Goal: Transaction & Acquisition: Download file/media

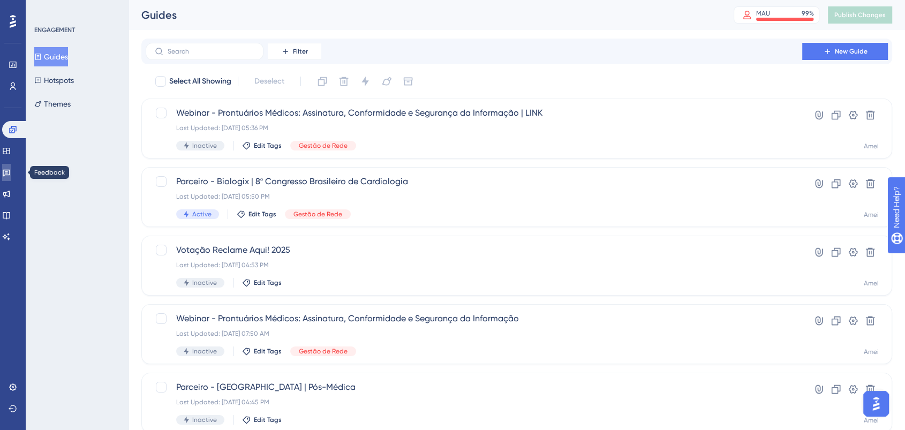
click at [10, 164] on link at bounding box center [6, 172] width 9 height 17
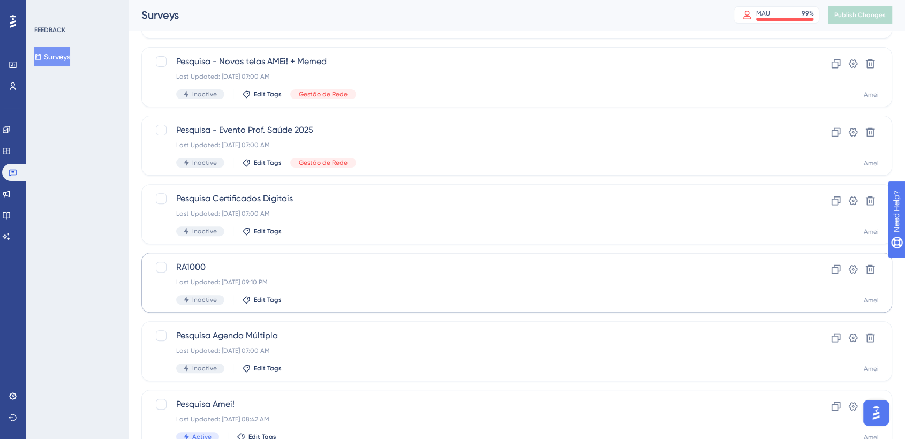
scroll to position [371, 0]
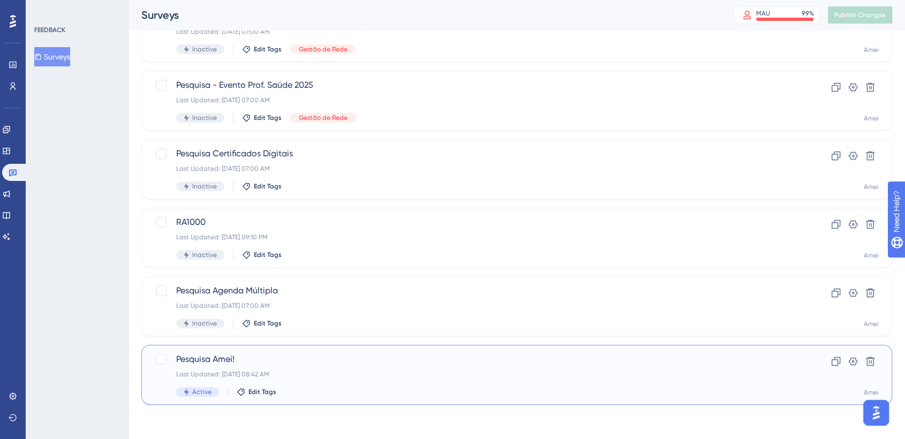
click at [278, 361] on span "Pesquisa Amei!" at bounding box center [473, 359] width 595 height 13
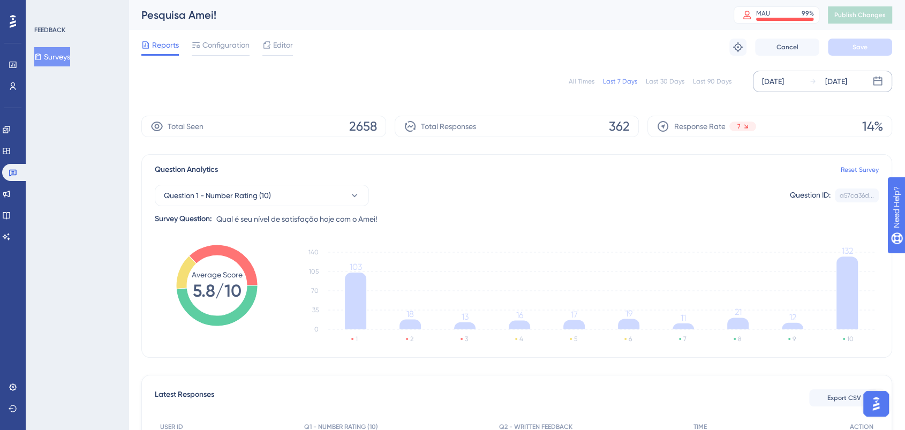
click at [784, 81] on div "[DATE]" at bounding box center [773, 81] width 22 height 13
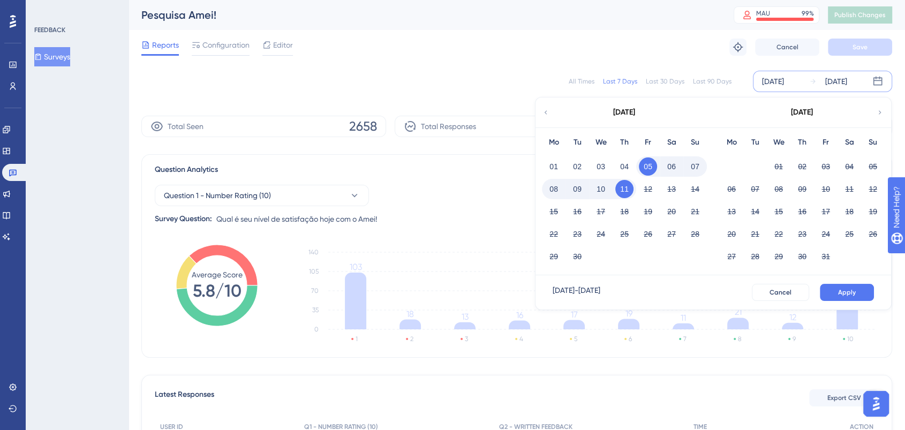
click at [545, 110] on icon at bounding box center [545, 113] width 7 height 10
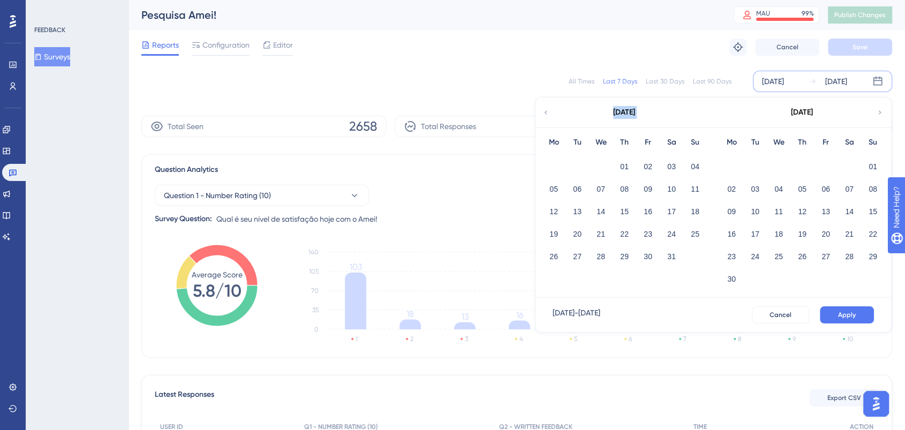
click at [545, 110] on icon at bounding box center [545, 113] width 7 height 10
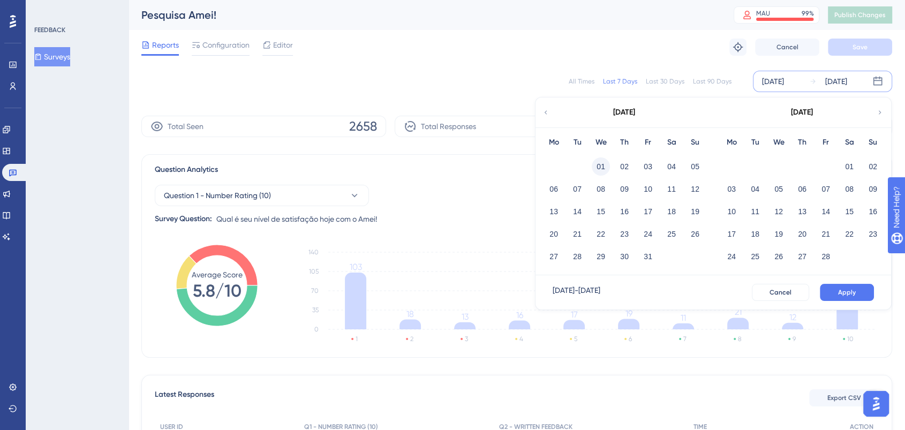
click at [600, 171] on button "01" at bounding box center [601, 166] width 18 height 18
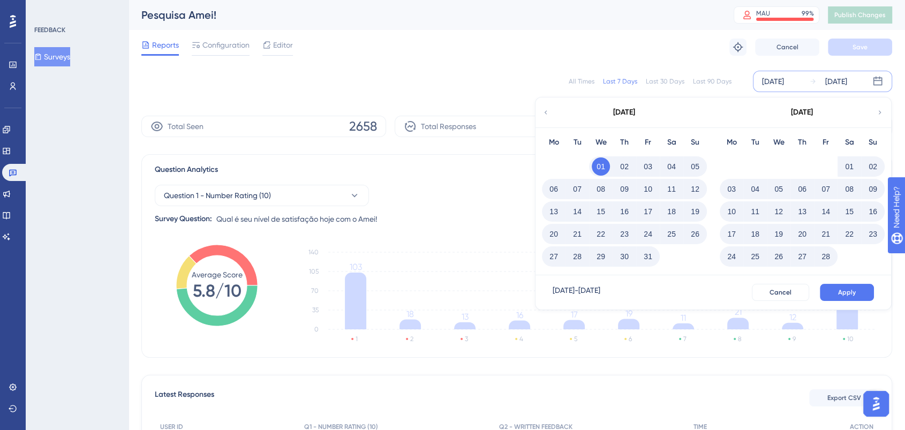
click at [880, 110] on icon at bounding box center [879, 113] width 7 height 10
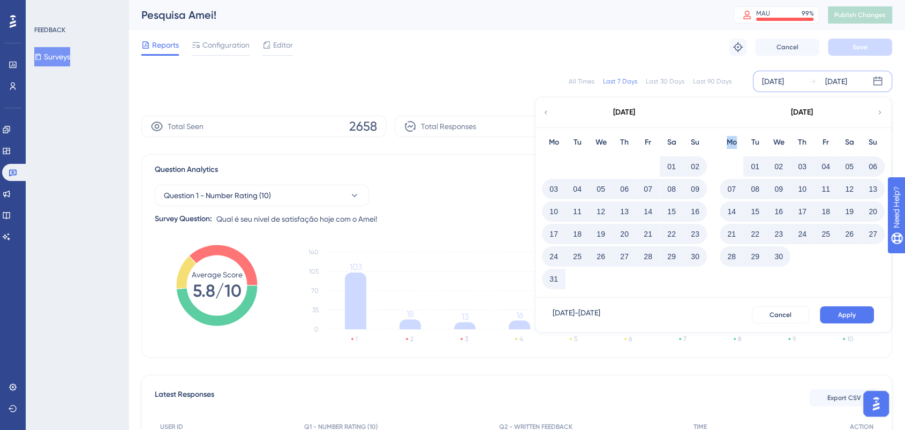
click at [880, 110] on icon at bounding box center [879, 113] width 7 height 10
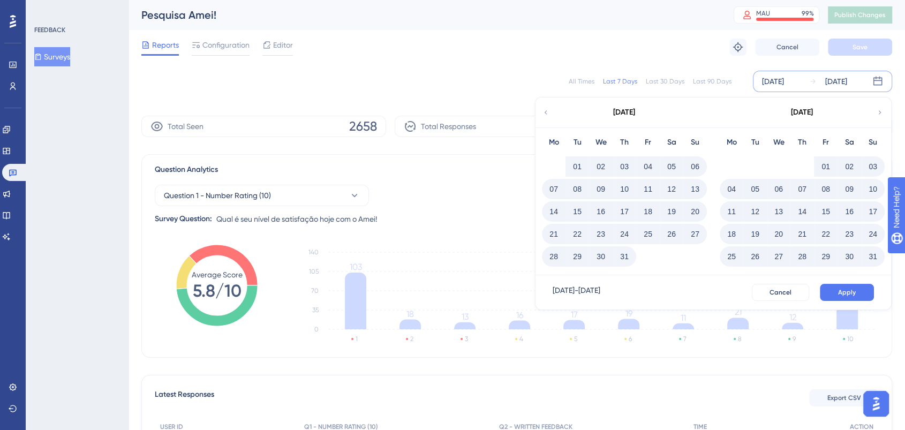
click at [880, 110] on icon at bounding box center [879, 113] width 7 height 10
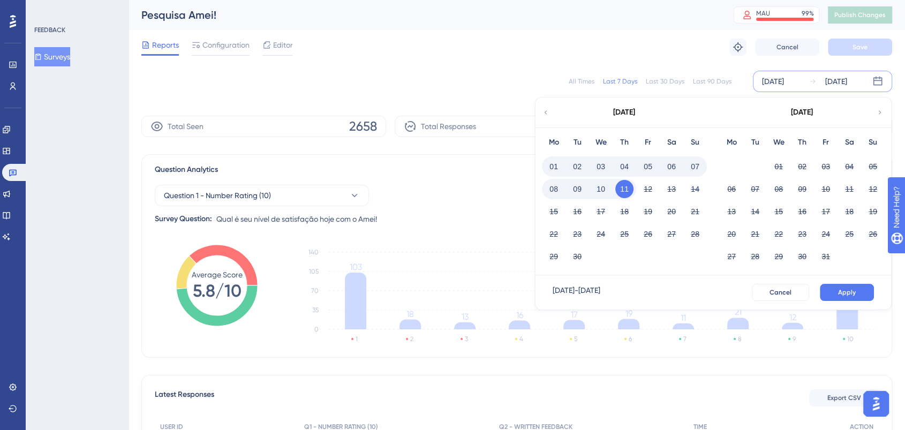
click at [545, 112] on icon at bounding box center [546, 112] width 3 height 4
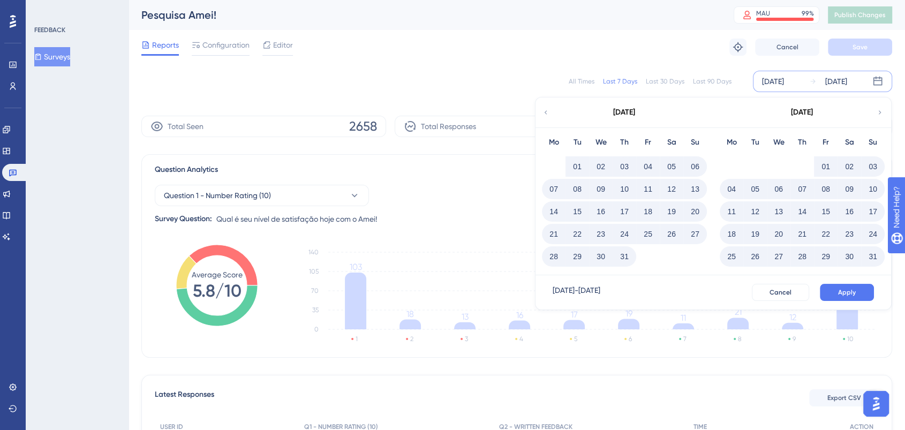
click at [874, 253] on button "31" at bounding box center [873, 256] width 18 height 18
click at [859, 292] on button "Apply" at bounding box center [847, 292] width 54 height 17
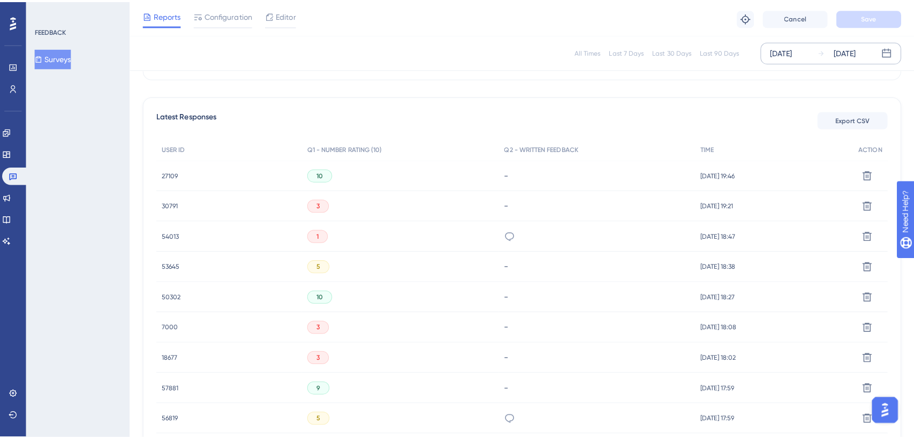
scroll to position [297, 0]
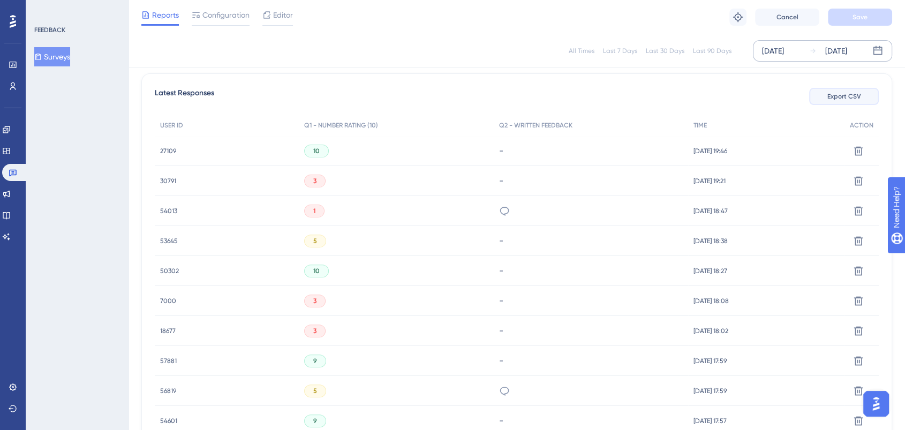
click at [843, 97] on span "Export CSV" at bounding box center [844, 96] width 34 height 9
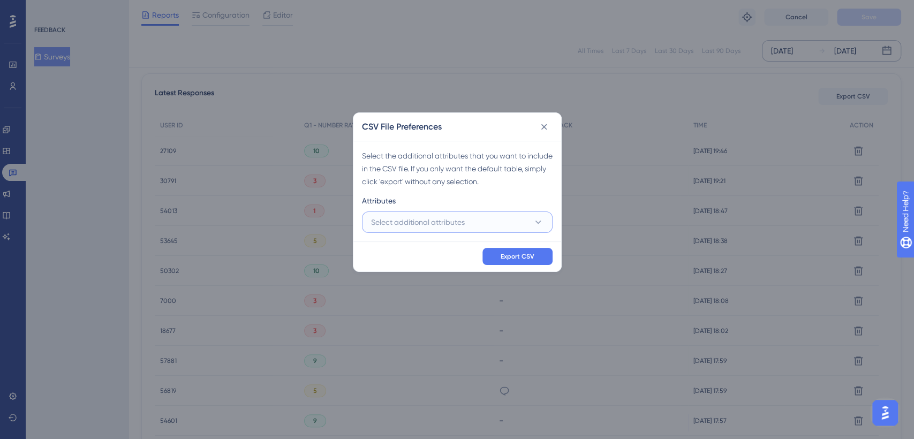
click at [537, 222] on icon at bounding box center [538, 222] width 6 height 3
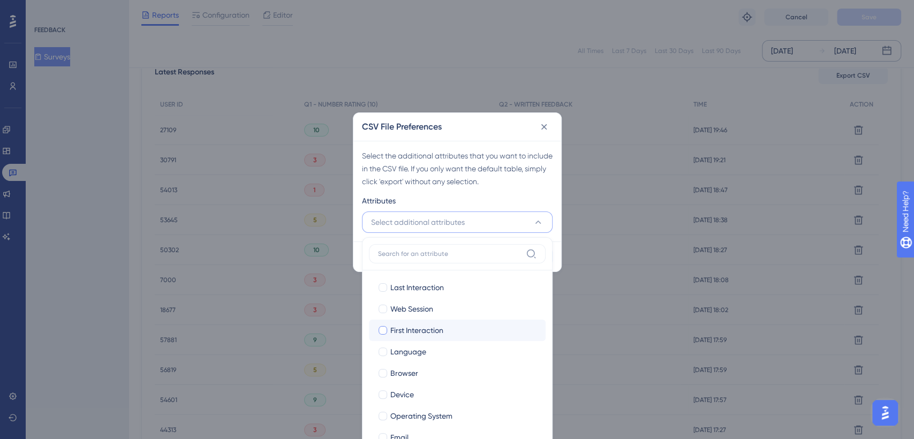
scroll to position [73, 0]
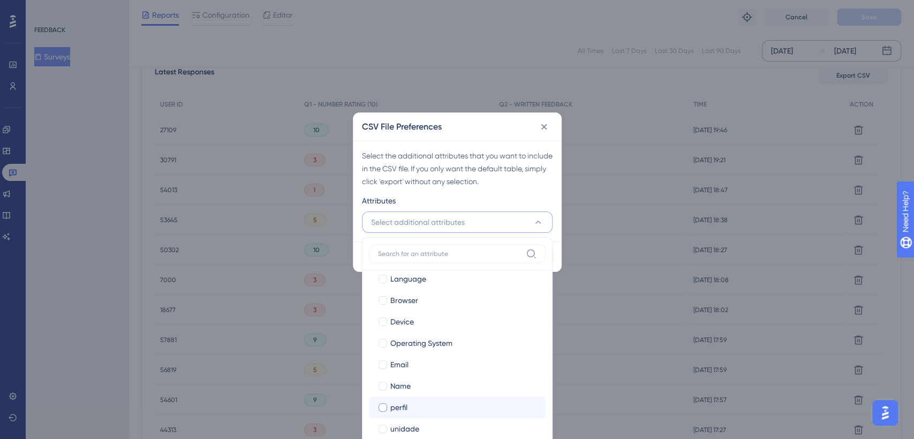
click at [431, 404] on div "perfil" at bounding box center [463, 407] width 147 height 13
checkbox input "true"
click at [552, 190] on div "Select the additional attributes that you want to include in the CSV file. If y…" at bounding box center [457, 191] width 208 height 101
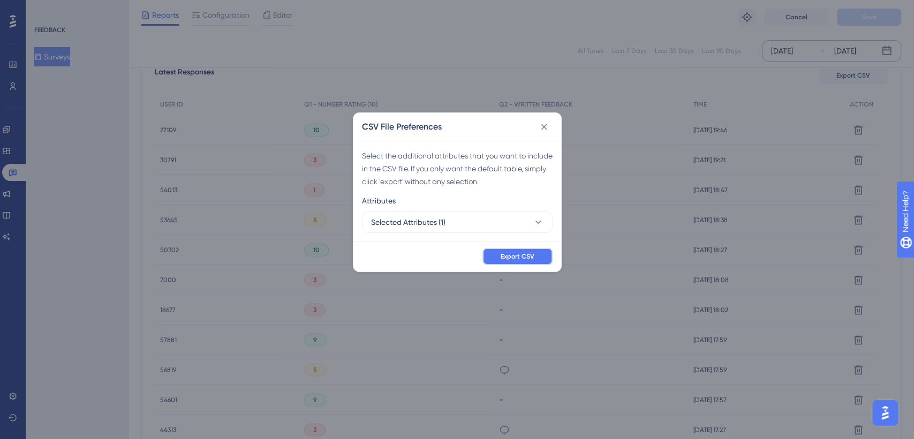
click at [527, 258] on span "Export CSV" at bounding box center [518, 256] width 34 height 9
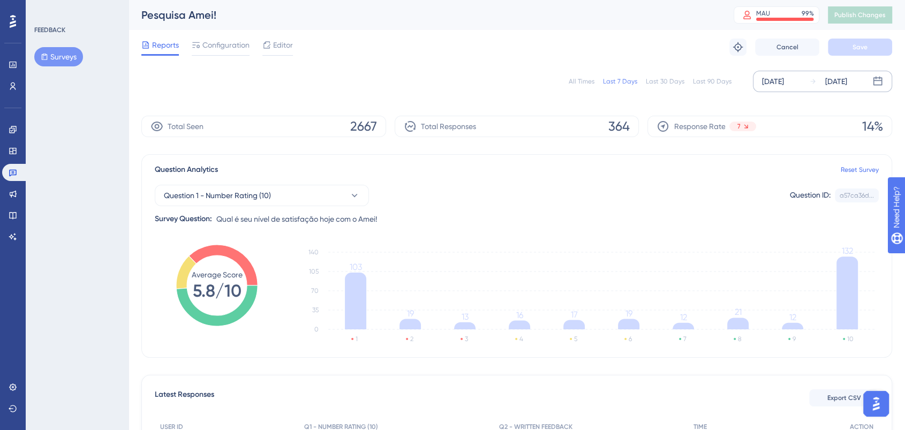
click at [845, 80] on div "[DATE]" at bounding box center [836, 81] width 22 height 13
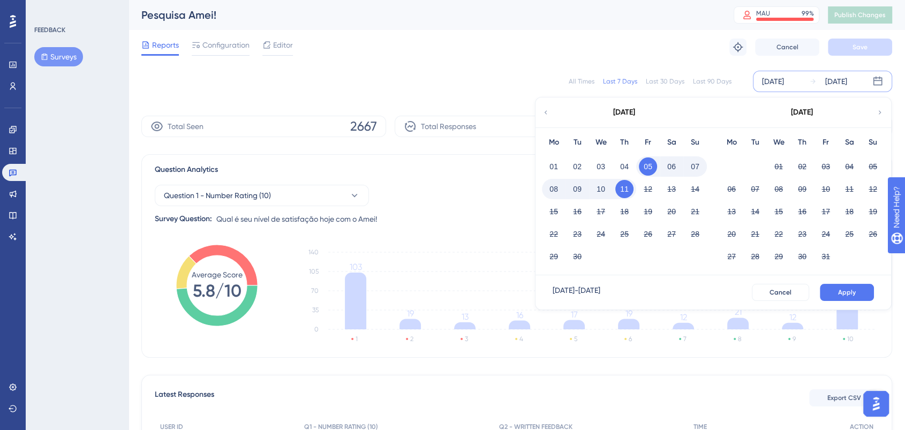
click at [546, 112] on icon at bounding box center [545, 113] width 7 height 10
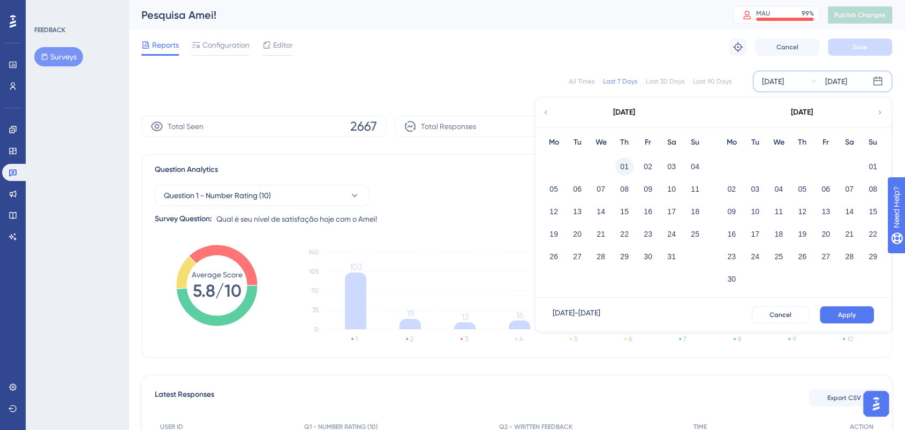
click at [627, 164] on button "01" at bounding box center [624, 166] width 18 height 18
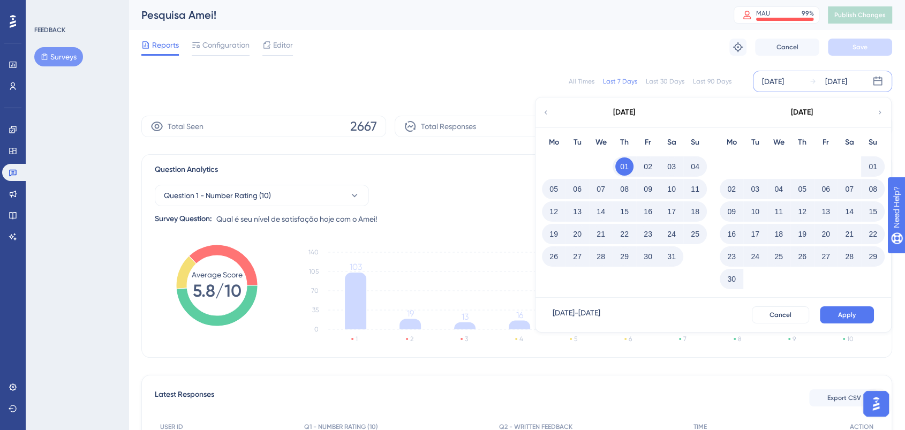
click at [882, 110] on icon at bounding box center [879, 113] width 7 height 10
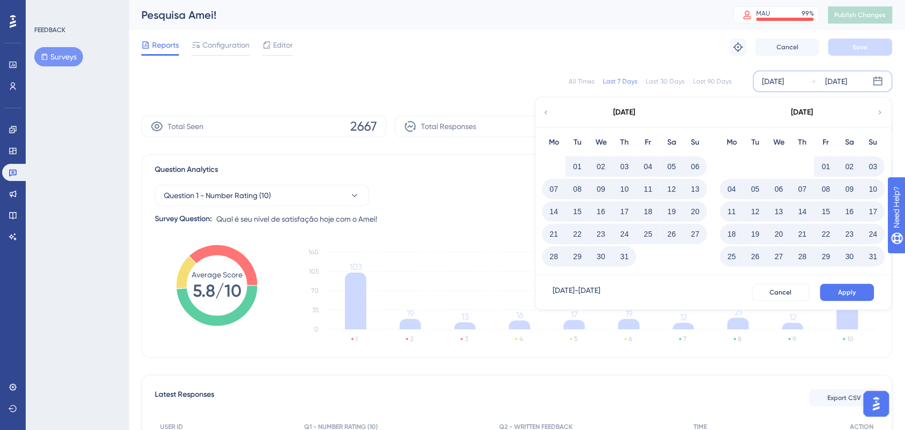
click at [873, 255] on button "31" at bounding box center [873, 256] width 18 height 18
click at [858, 293] on button "Apply" at bounding box center [847, 292] width 54 height 17
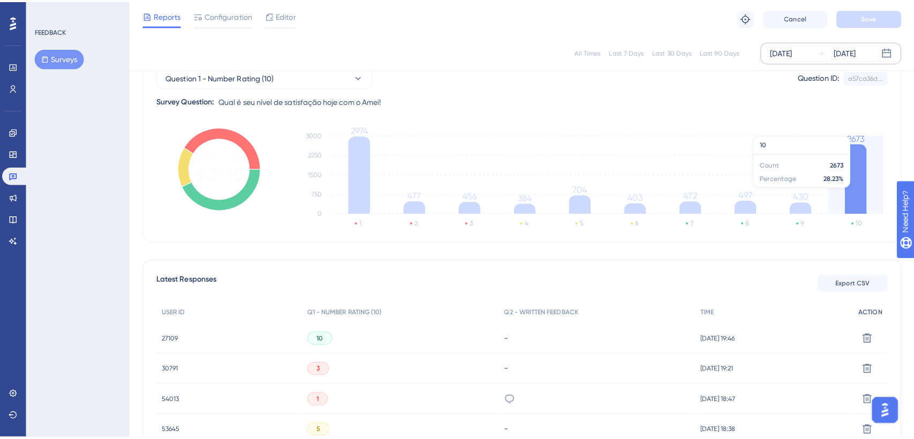
scroll to position [119, 0]
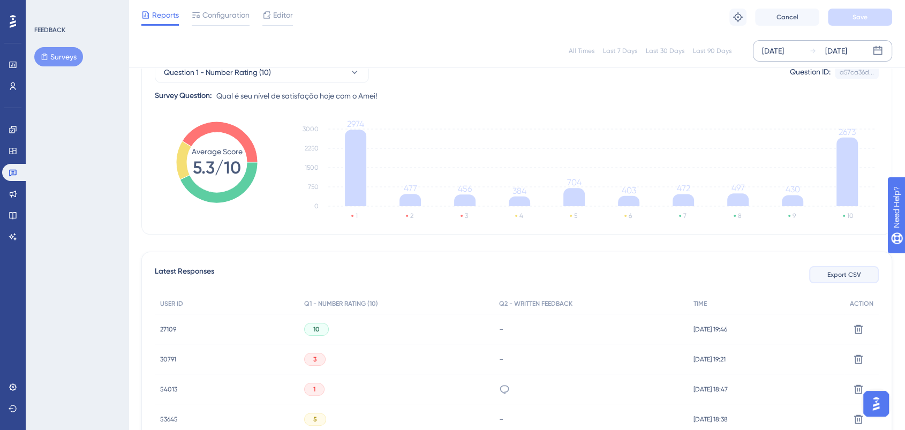
click at [848, 274] on span "Export CSV" at bounding box center [844, 274] width 34 height 9
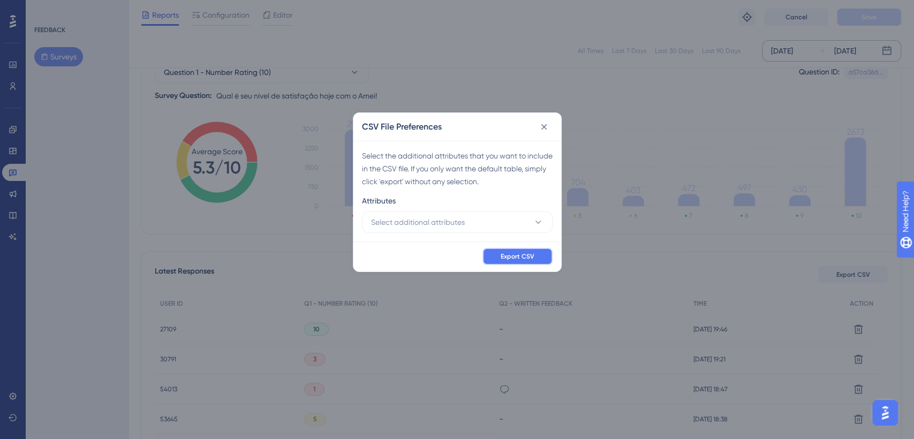
click at [519, 260] on span "Export CSV" at bounding box center [518, 256] width 34 height 9
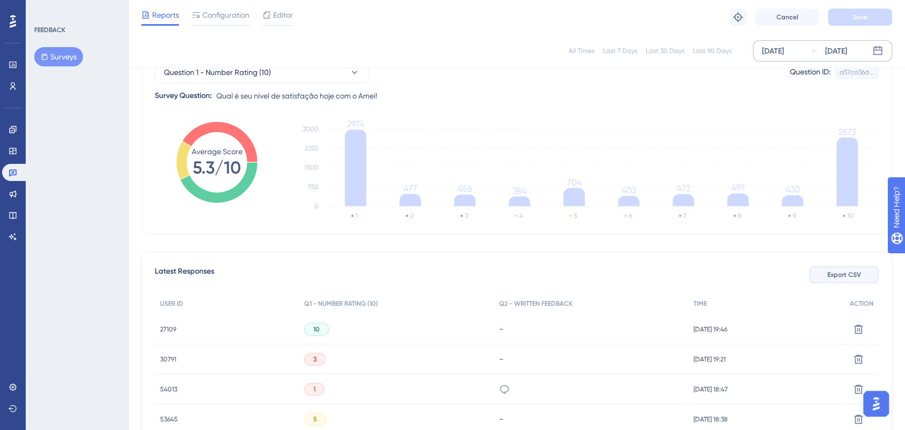
click at [851, 273] on span "Export CSV" at bounding box center [844, 274] width 34 height 9
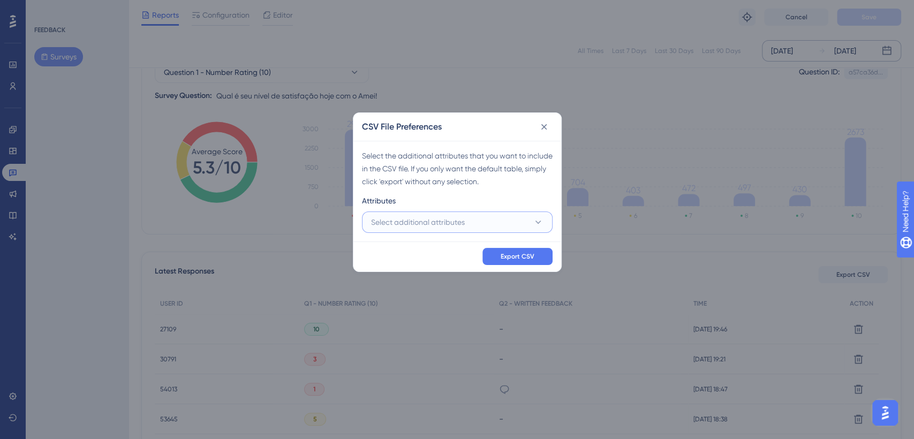
click at [491, 217] on button "Select additional attributes" at bounding box center [457, 222] width 191 height 21
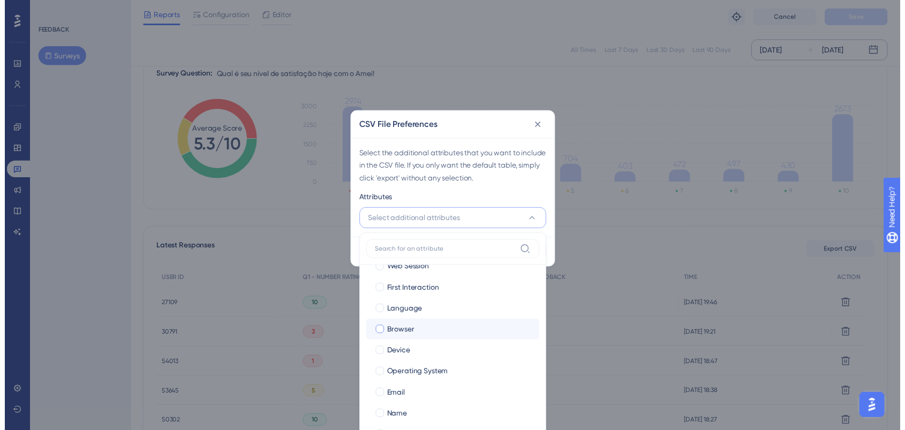
scroll to position [73, 0]
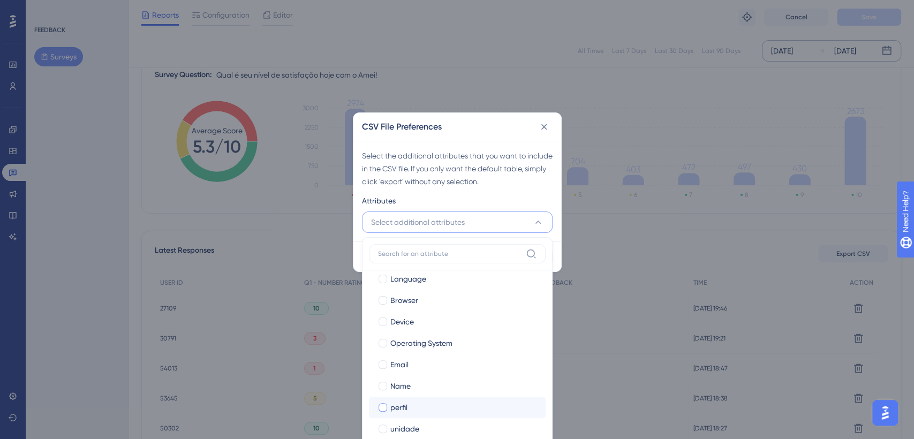
click at [403, 408] on span "perfil" at bounding box center [398, 407] width 17 height 13
checkbox input "true"
click at [542, 194] on div "Attributes" at bounding box center [457, 202] width 191 height 17
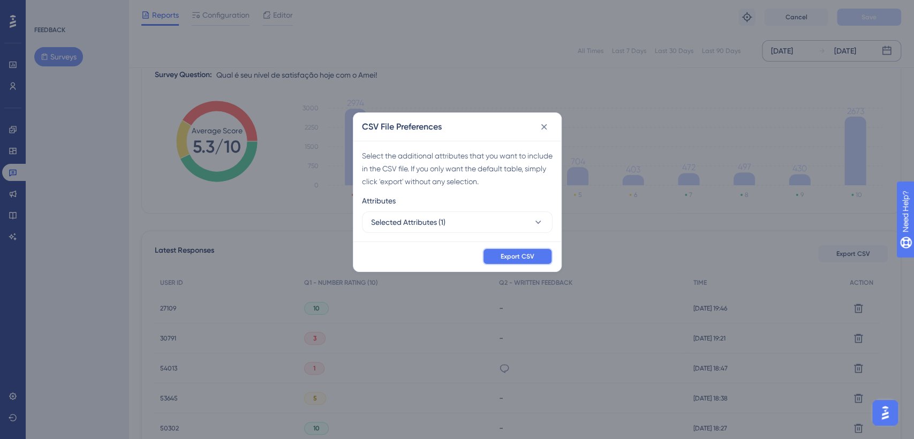
click at [521, 255] on span "Export CSV" at bounding box center [518, 256] width 34 height 9
